Goal: Task Accomplishment & Management: Manage account settings

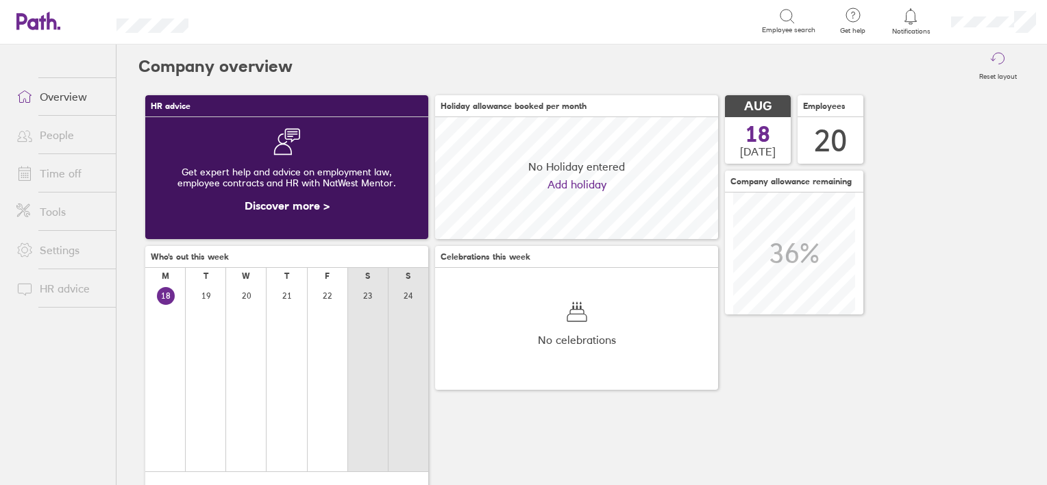
scroll to position [121, 121]
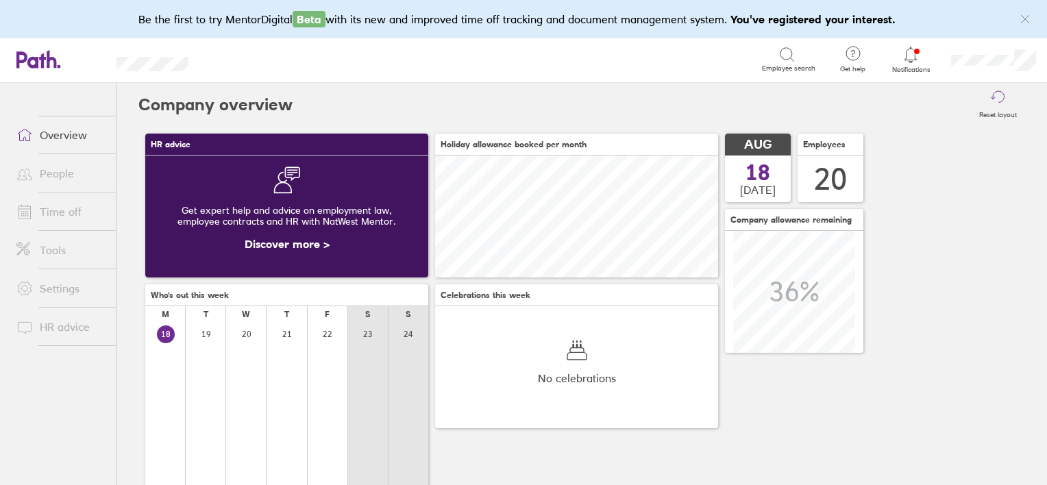
click at [72, 174] on link "People" at bounding box center [60, 173] width 110 height 27
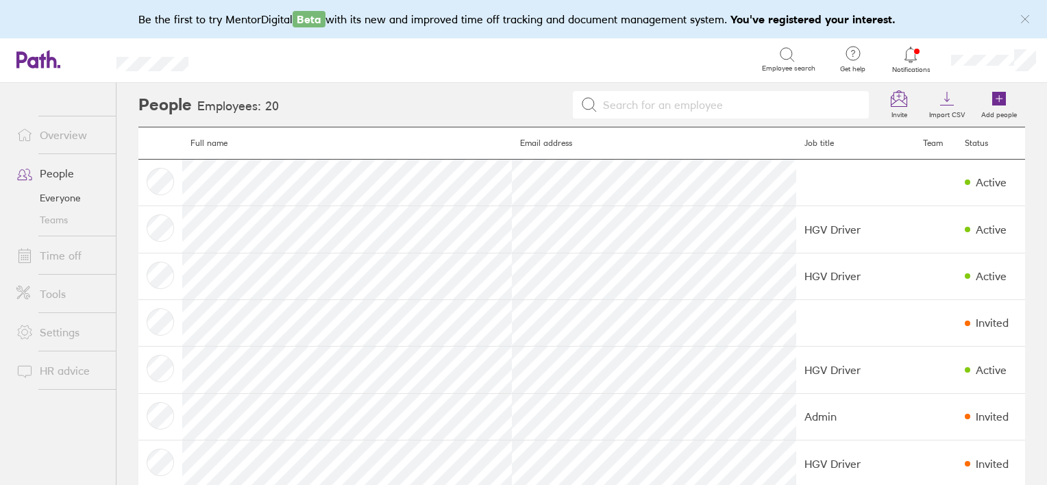
click at [64, 246] on link "Time off" at bounding box center [60, 255] width 110 height 27
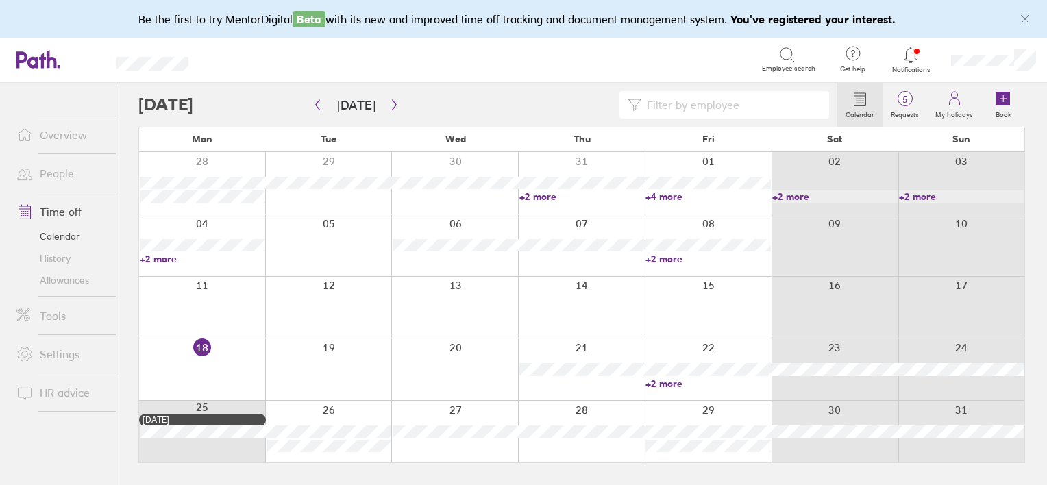
click at [56, 207] on link "Time off" at bounding box center [60, 211] width 110 height 27
click at [666, 387] on link "+2 more" at bounding box center [708, 384] width 125 height 12
click at [392, 101] on icon "button" at bounding box center [394, 104] width 10 height 11
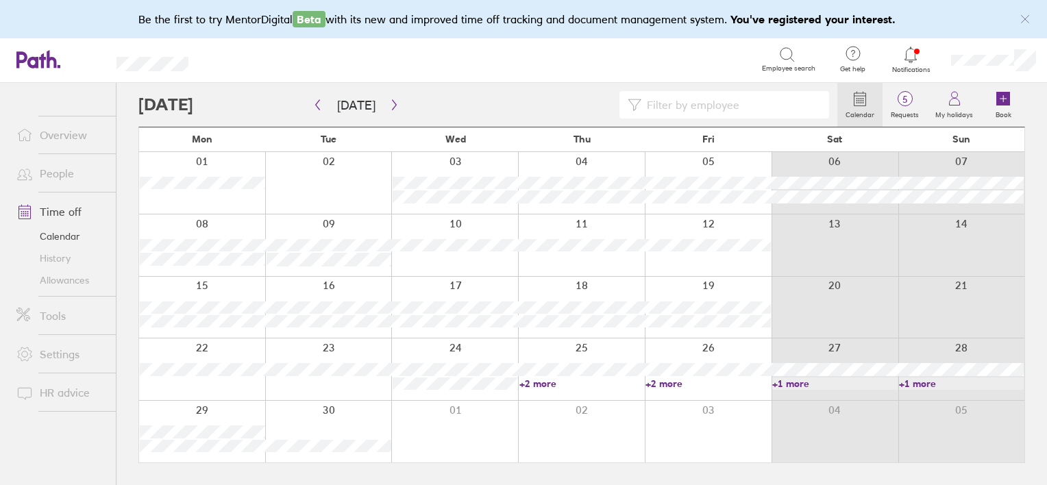
click at [543, 384] on link "+2 more" at bounding box center [581, 384] width 125 height 12
click at [453, 266] on div at bounding box center [454, 245] width 127 height 62
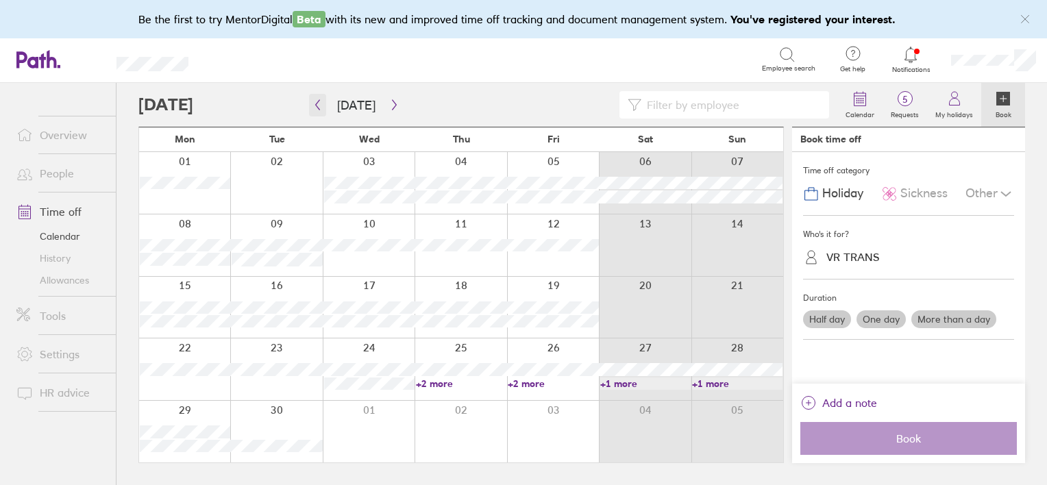
click at [318, 107] on icon "button" at bounding box center [317, 104] width 10 height 11
